Goal: Task Accomplishment & Management: Manage account settings

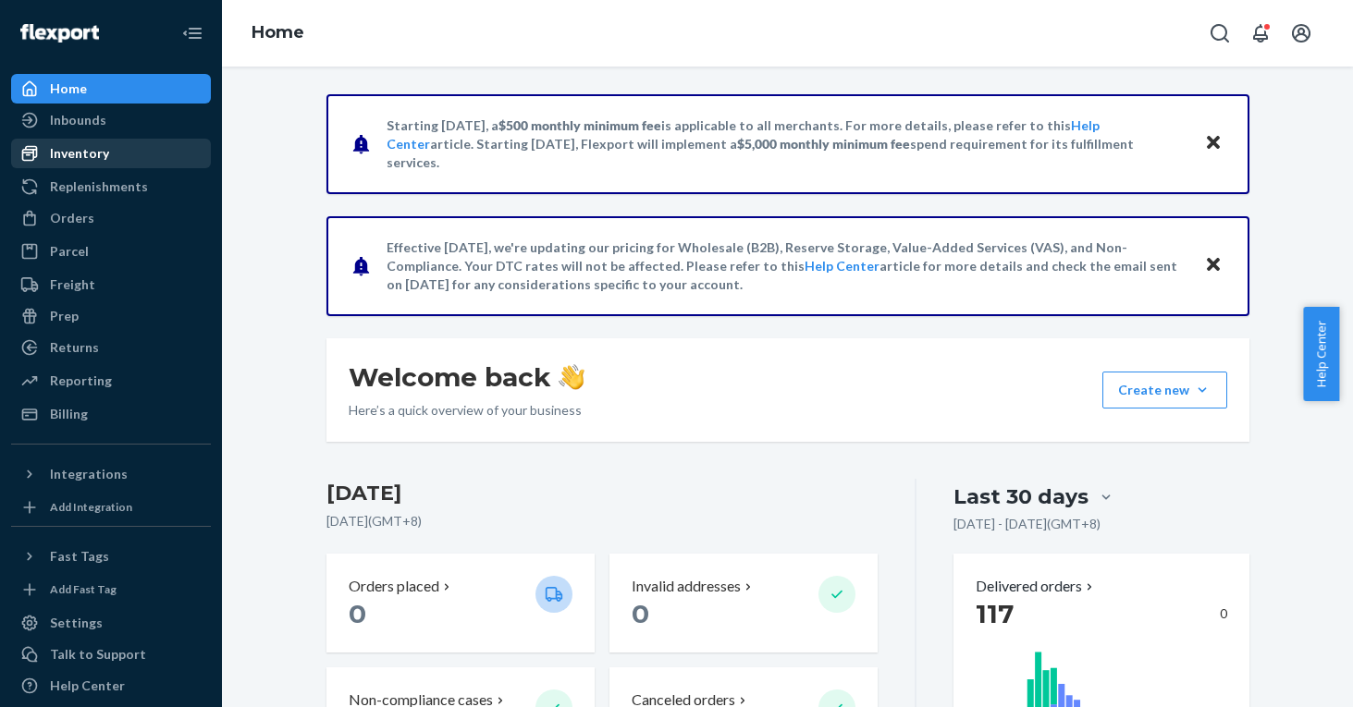
click at [131, 152] on div "Inventory" at bounding box center [111, 154] width 196 height 26
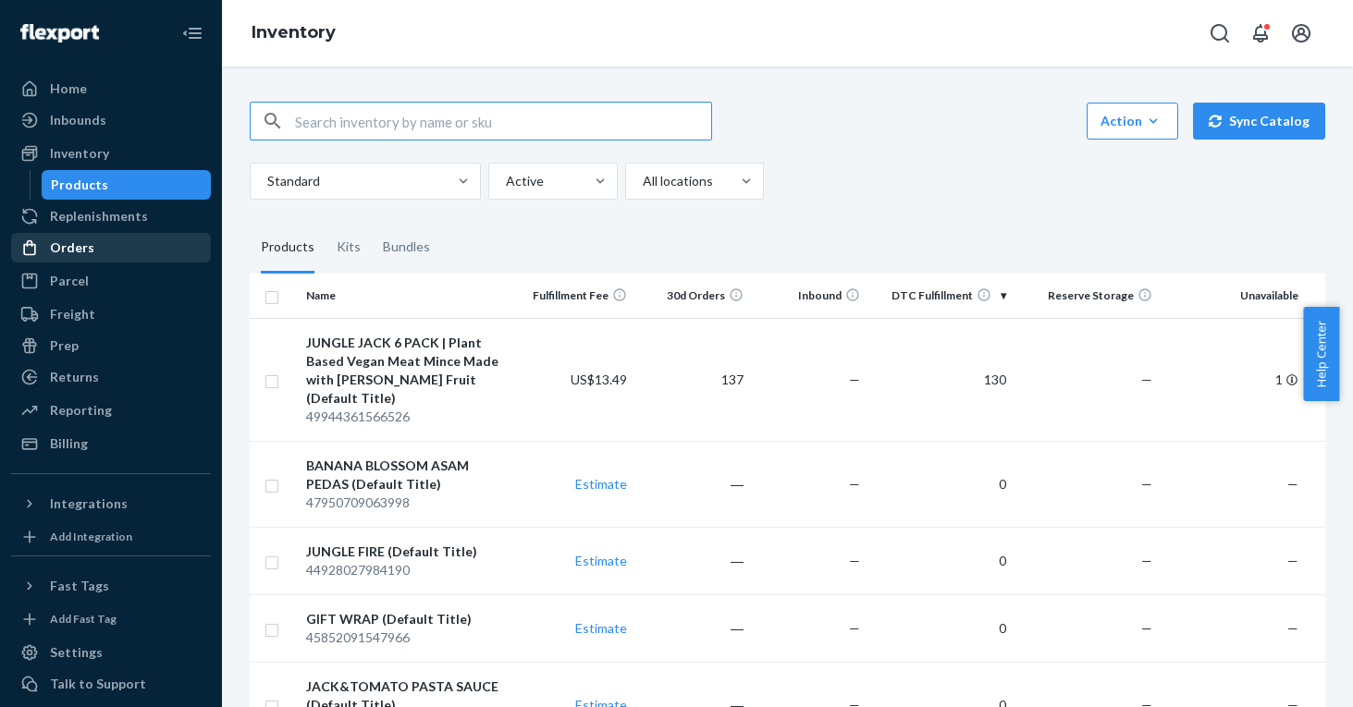
click at [92, 252] on div "Orders" at bounding box center [111, 248] width 196 height 26
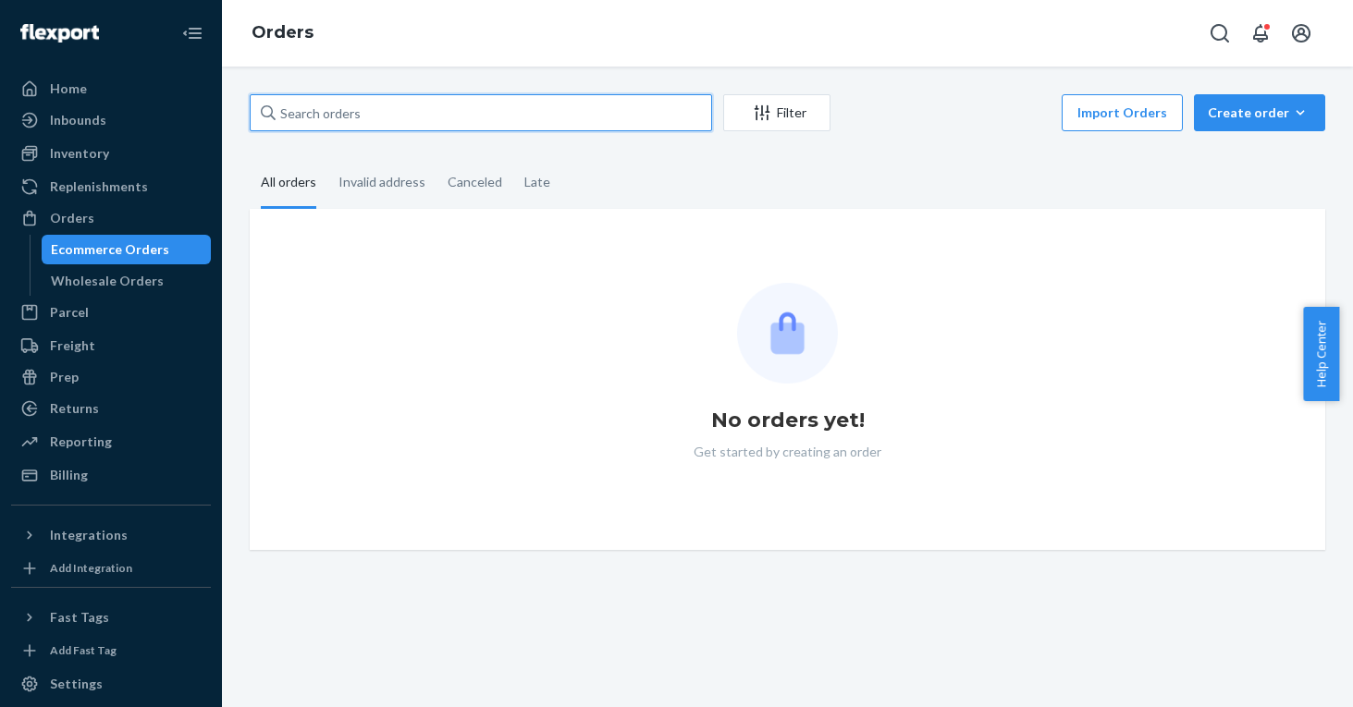
click at [424, 107] on input "text" at bounding box center [481, 112] width 462 height 37
paste input "[PERSON_NAME]"
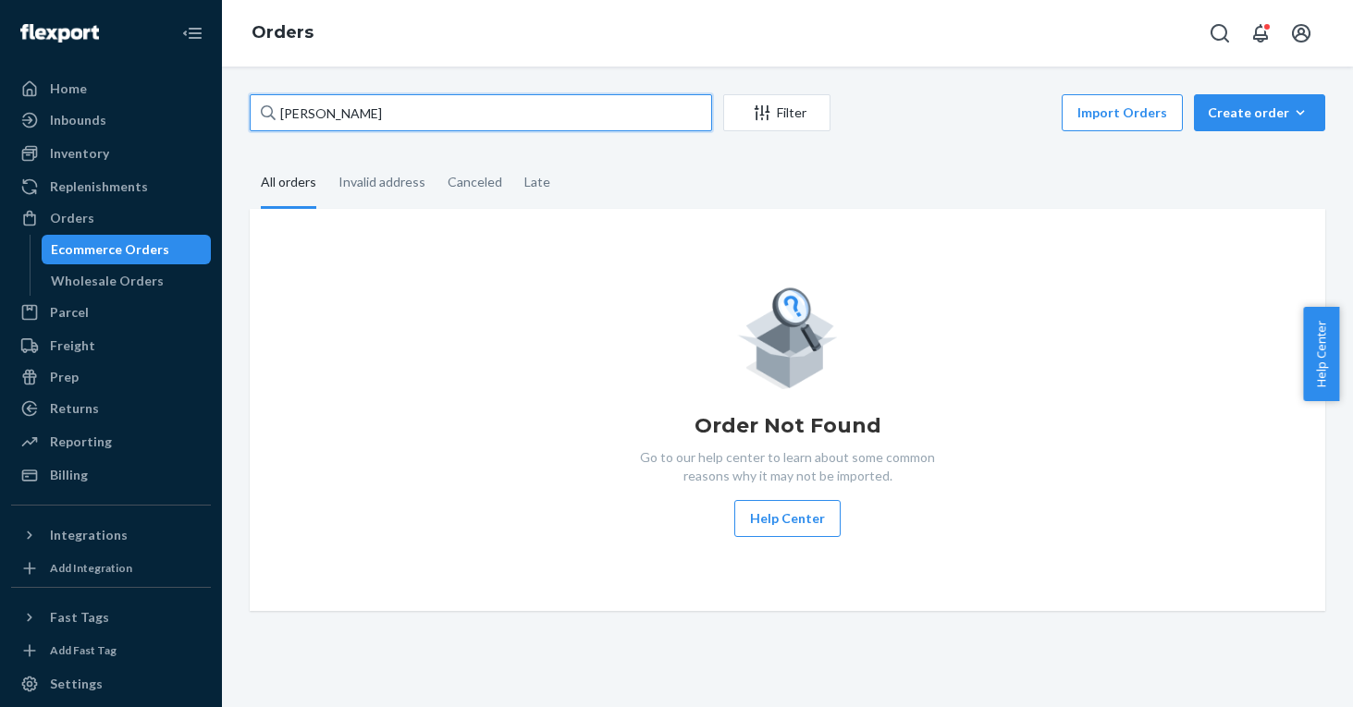
type input "[PERSON_NAME]"
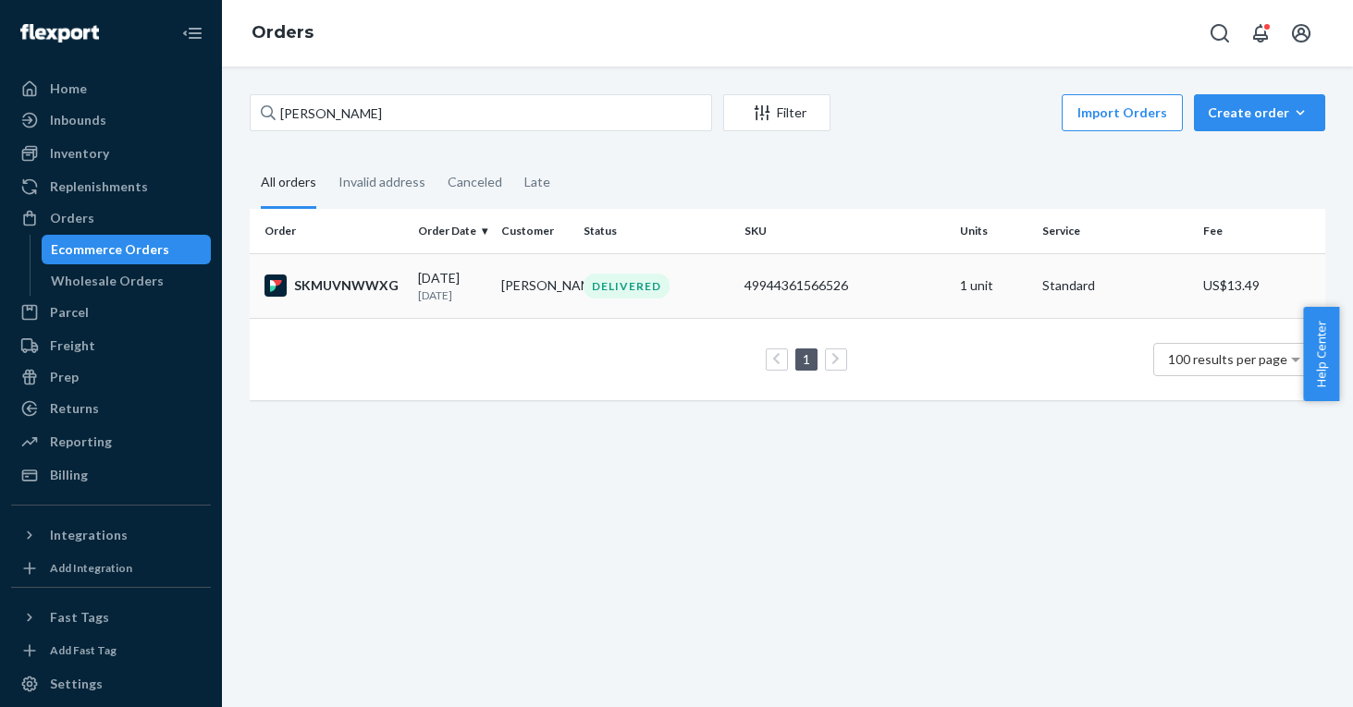
click at [510, 286] on td "[PERSON_NAME]" at bounding box center [535, 285] width 82 height 65
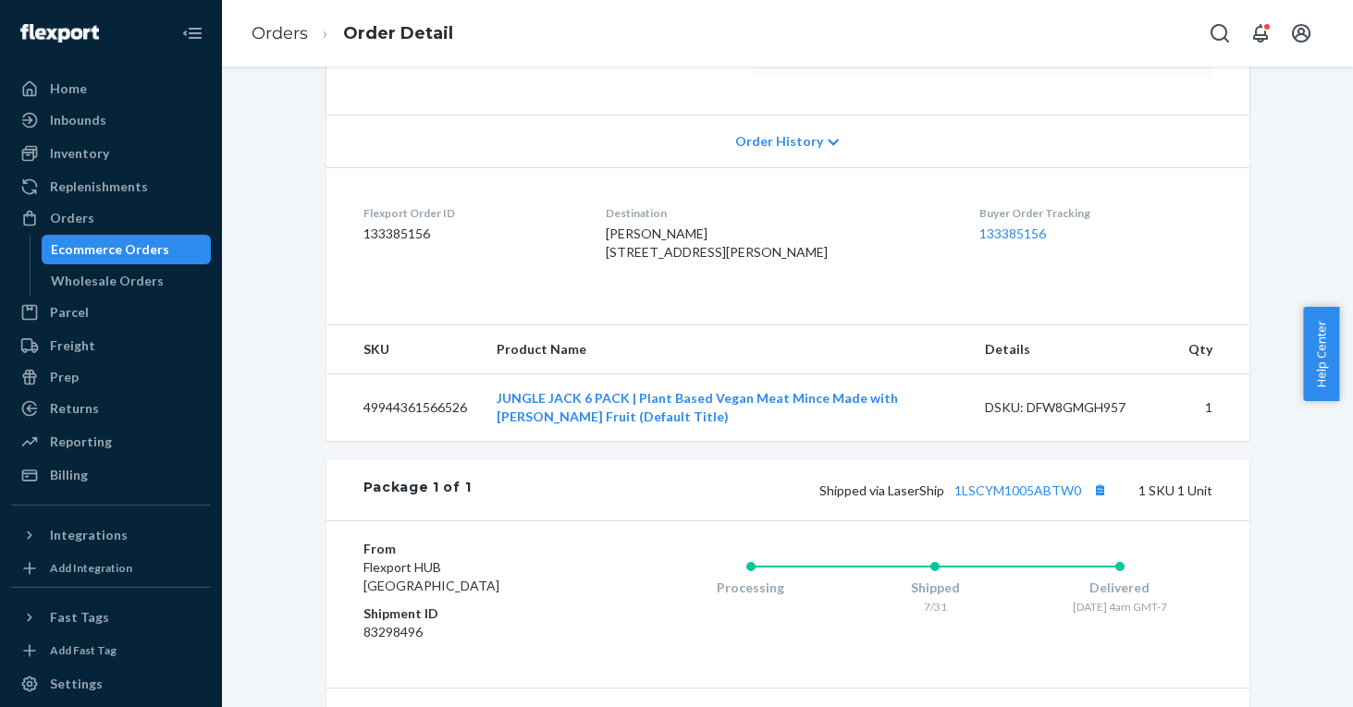
scroll to position [331, 0]
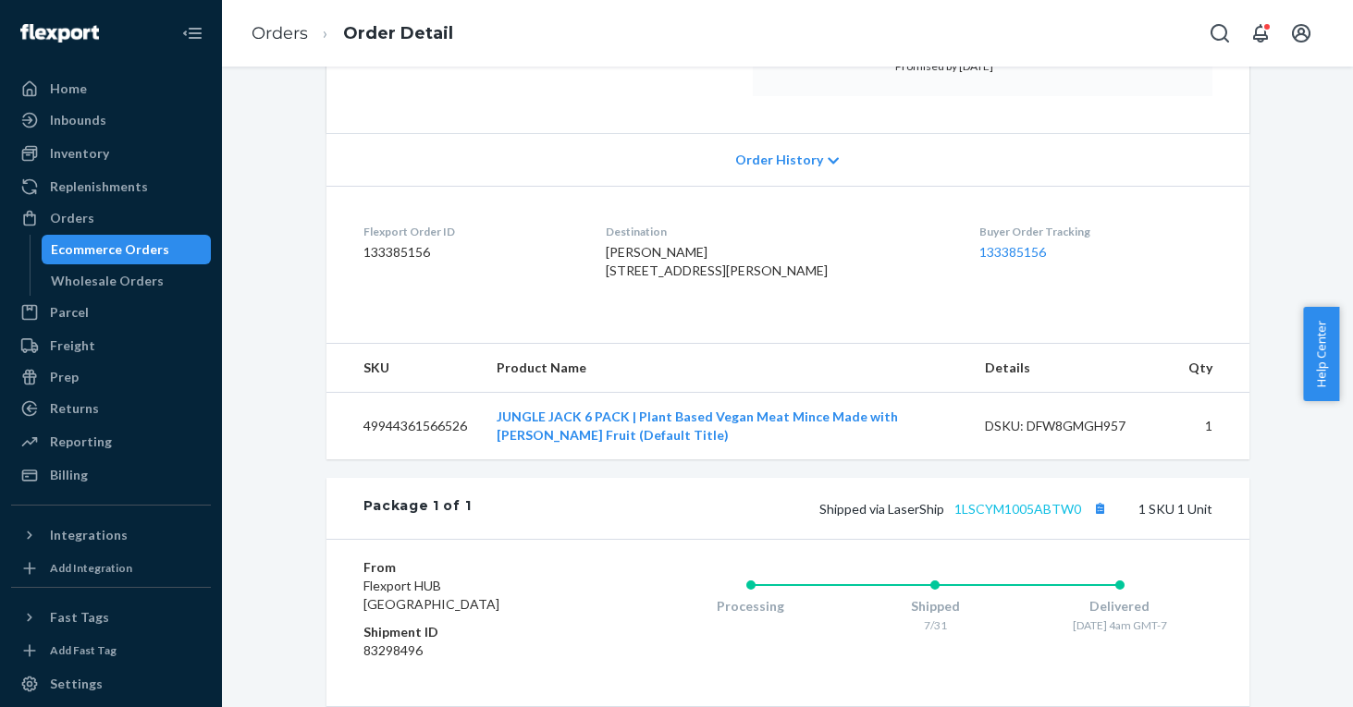
click at [997, 517] on link "1LSCYM1005ABTW0" at bounding box center [1017, 509] width 127 height 16
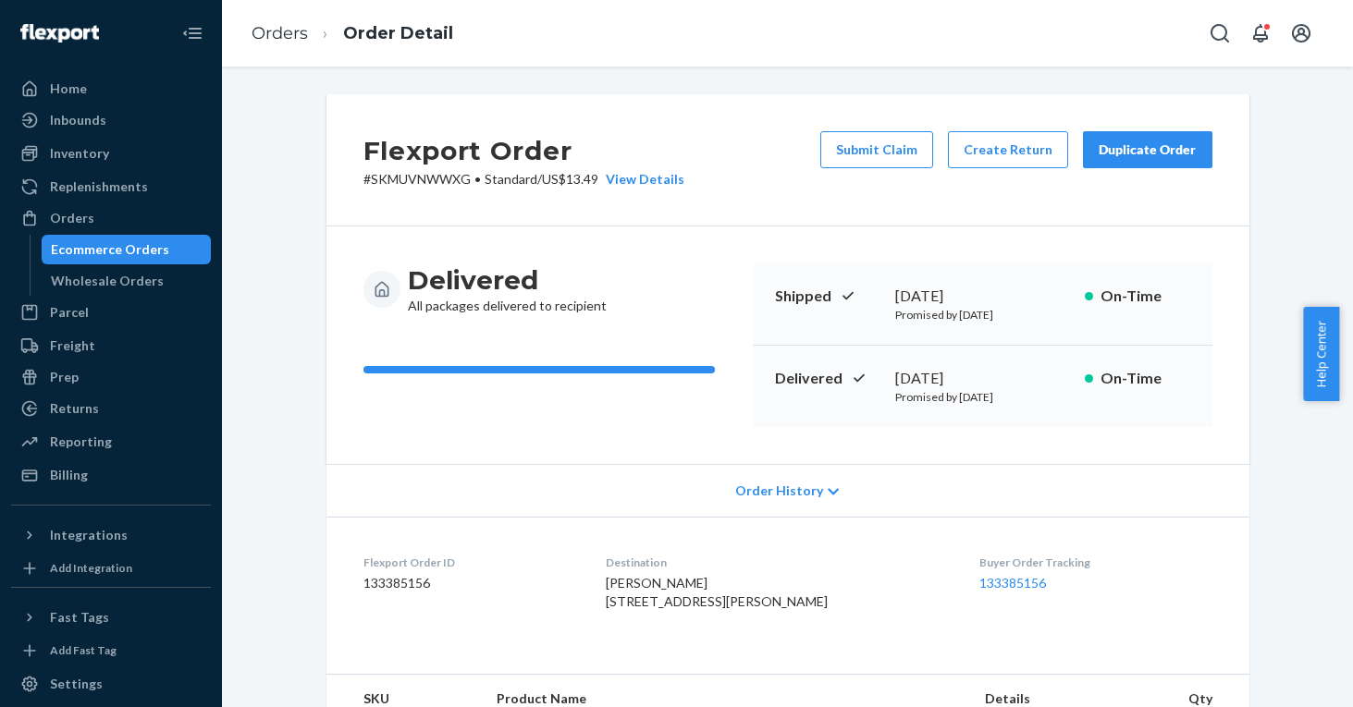
scroll to position [0, 0]
click at [1134, 153] on div "Duplicate Order" at bounding box center [1147, 150] width 98 height 18
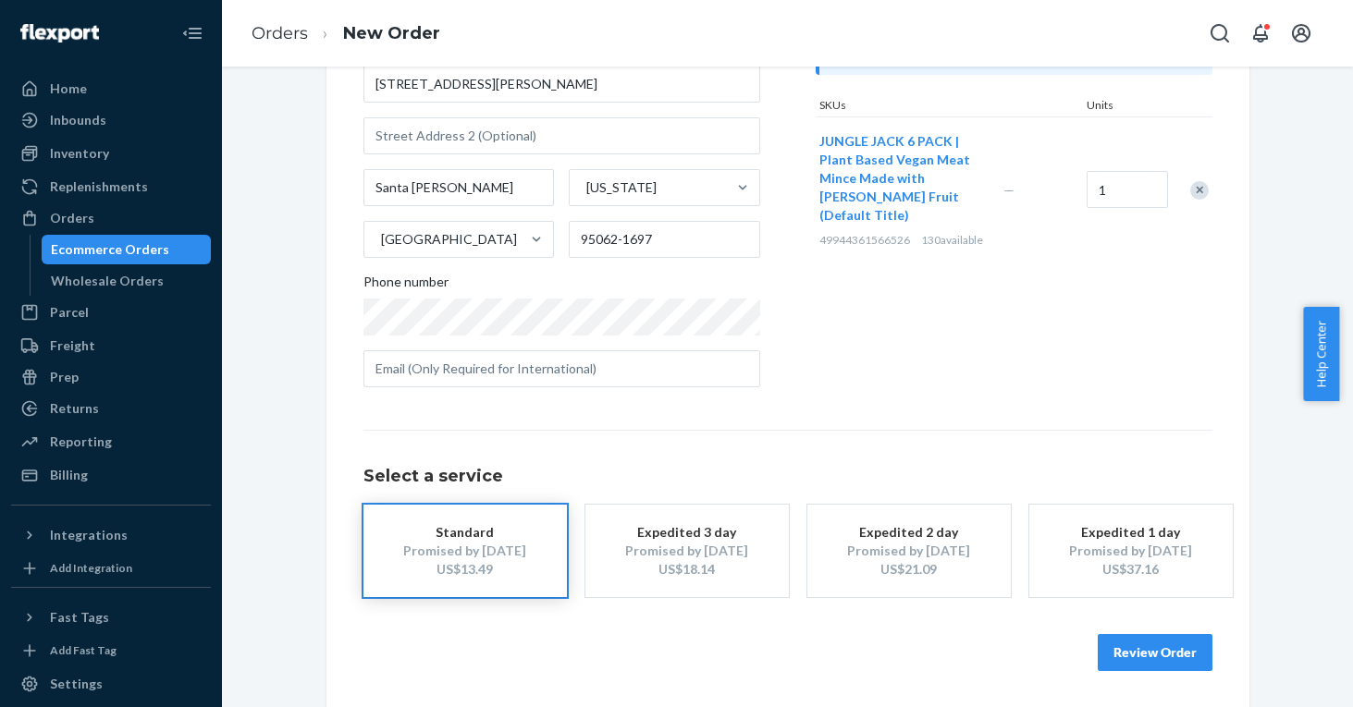
scroll to position [226, 0]
click at [1107, 652] on button "Review Order" at bounding box center [1155, 653] width 115 height 37
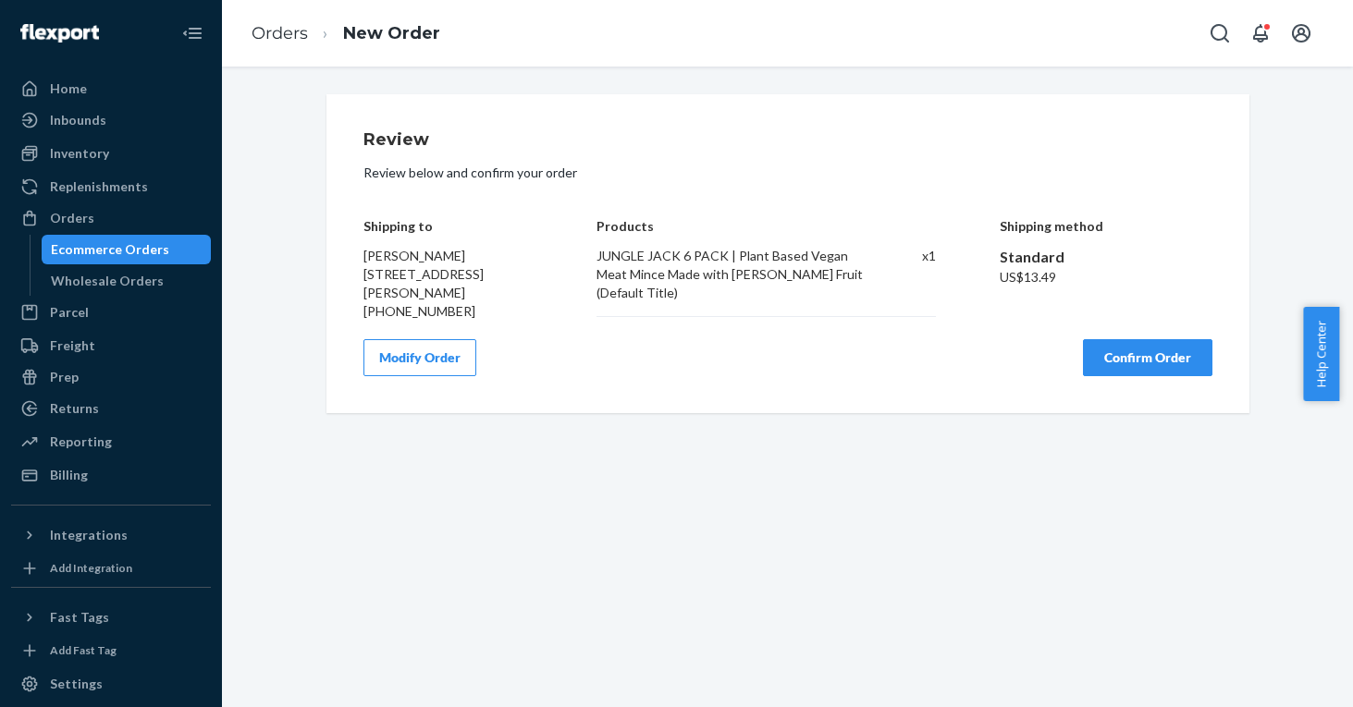
scroll to position [0, 0]
click at [1135, 354] on button "Confirm Order" at bounding box center [1147, 357] width 129 height 37
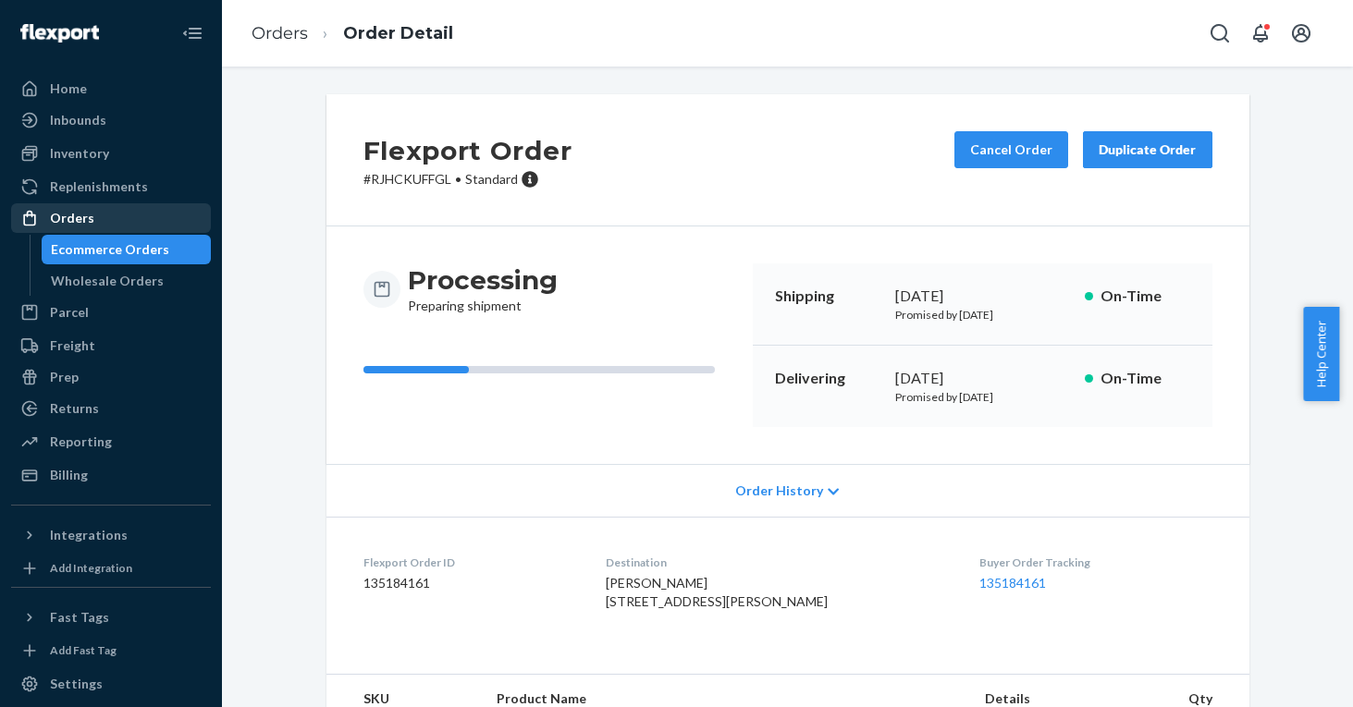
click at [115, 212] on div "Orders" at bounding box center [111, 218] width 196 height 26
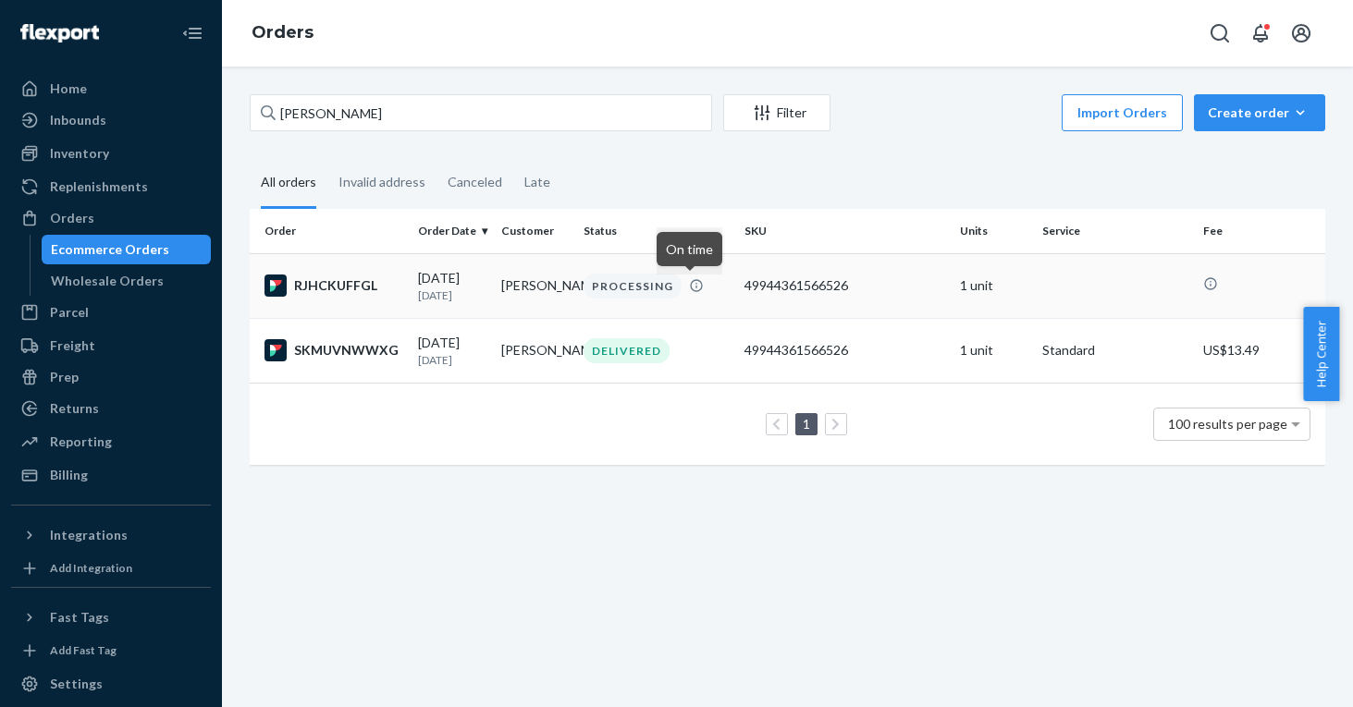
click at [514, 276] on td "[PERSON_NAME]" at bounding box center [535, 285] width 82 height 65
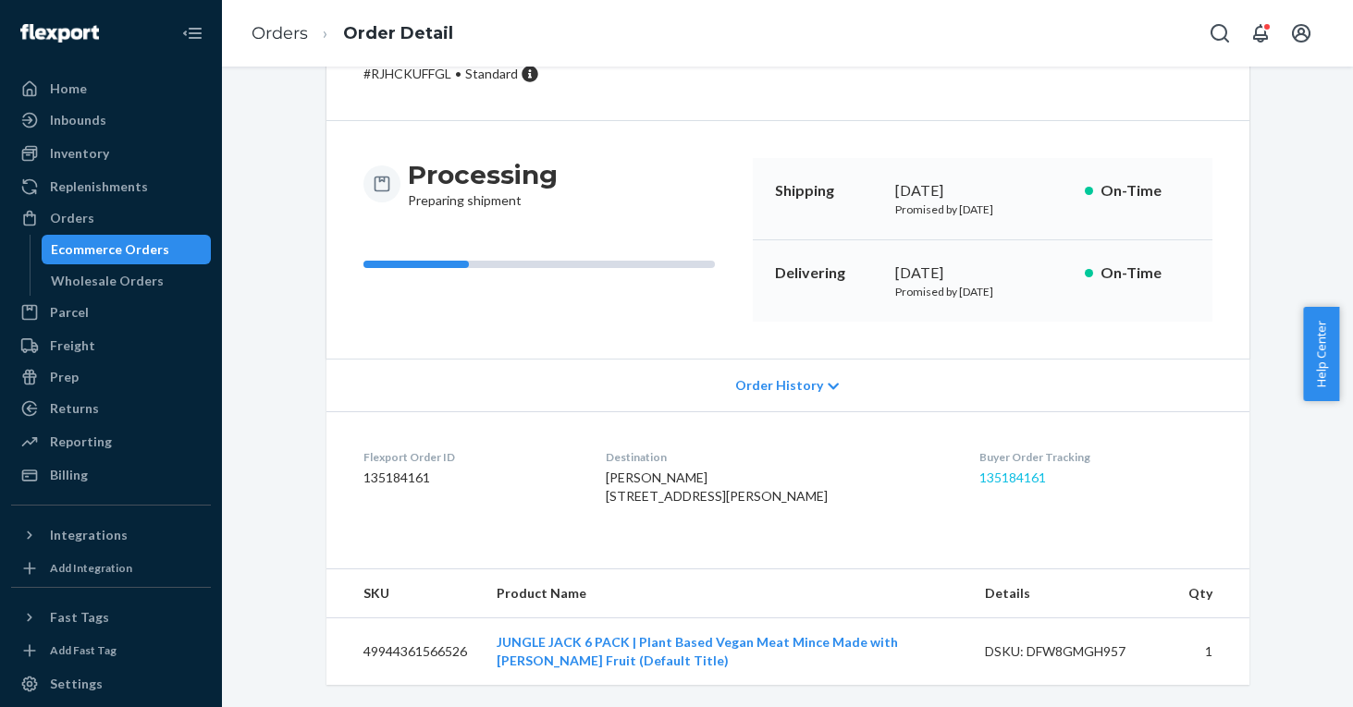
scroll to position [141, 0]
click at [992, 470] on link "135184161" at bounding box center [1012, 478] width 67 height 16
